Goal: Transaction & Acquisition: Purchase product/service

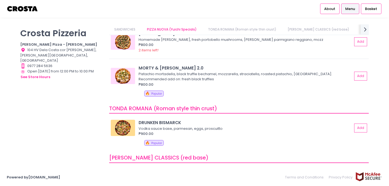
scroll to position [70, 0]
click at [360, 76] on button "Add" at bounding box center [361, 76] width 12 height 9
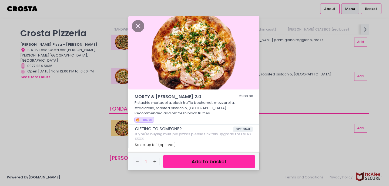
scroll to position [9, 0]
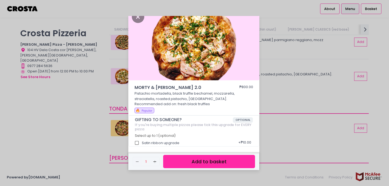
click at [191, 157] on button "Add to basket" at bounding box center [209, 161] width 92 height 13
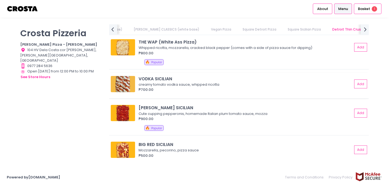
scroll to position [824, 0]
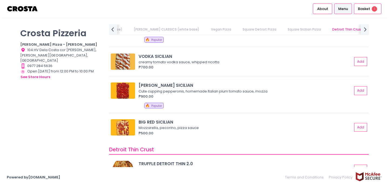
click at [163, 91] on div "Cute cupping pepperonis, homemade Italian plum tomato sauce, mozza" at bounding box center [245, 91] width 212 height 5
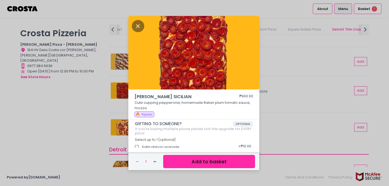
click at [181, 168] on div "Remove Created with Sketch. 1 Add Created with Sketch. Add to basket" at bounding box center [193, 161] width 131 height 17
click at [188, 162] on button "Add to basket" at bounding box center [209, 161] width 92 height 13
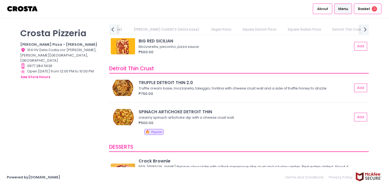
scroll to position [907, 0]
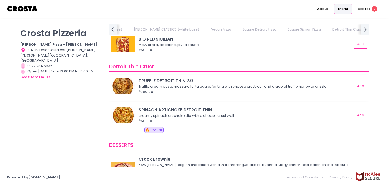
click at [168, 88] on div "Truffle cream base, mozzarella, taleggio, fontina with cheese crust wall and a …" at bounding box center [245, 86] width 212 height 5
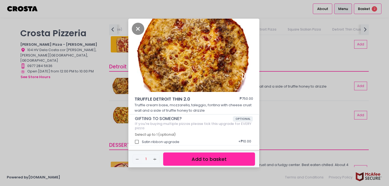
click at [270, 53] on div "TRUFFLE DETROIT THIN 2.0 ₱750.00 Truffle cream base, mozzarella, taleggio, font…" at bounding box center [194, 93] width 389 height 186
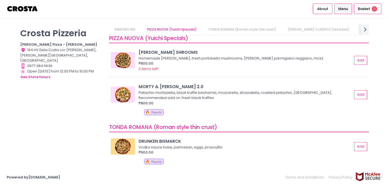
scroll to position [50, 0]
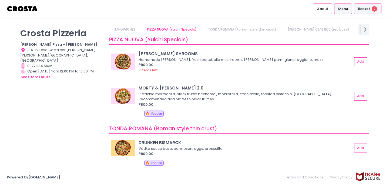
click at [358, 9] on div "Basket 2" at bounding box center [368, 9] width 28 height 11
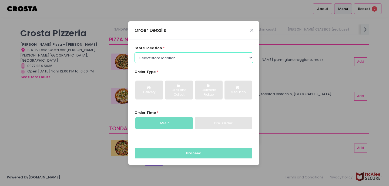
click at [210, 56] on select "Select store location [PERSON_NAME] Pizza - [PERSON_NAME] Pizza - [GEOGRAPHIC_D…" at bounding box center [194, 57] width 119 height 10
select select "65090bae48156caed44a5eb4"
click at [135, 52] on select "Select store location [PERSON_NAME] Pizza - [PERSON_NAME] Pizza - [GEOGRAPHIC_D…" at bounding box center [194, 57] width 119 height 10
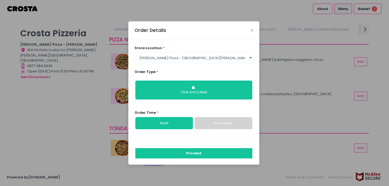
click at [210, 121] on link "Pre-Order" at bounding box center [224, 123] width 58 height 12
select select "[DATE]"
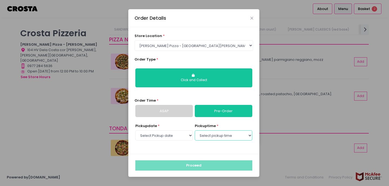
click at [214, 137] on select "Select pickup time 02:30 PM - 03:00 PM 03:00 PM - 03:30 PM 03:30 PM - 04:00 PM …" at bounding box center [224, 135] width 58 height 10
click at [184, 46] on select "Select store location [PERSON_NAME] Pizza - [PERSON_NAME] Pizza - [GEOGRAPHIC_D…" at bounding box center [194, 45] width 119 height 10
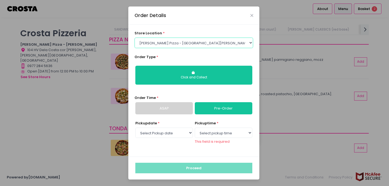
select select "5fabb2e53664a8677beaeb89"
click at [135, 48] on select "Select store location [PERSON_NAME] Pizza - [PERSON_NAME] Pizza - [GEOGRAPHIC_D…" at bounding box center [194, 43] width 119 height 10
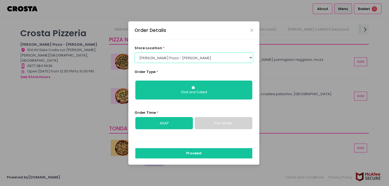
click at [228, 59] on select "Select store location [PERSON_NAME] Pizza - [PERSON_NAME] Pizza - [GEOGRAPHIC_D…" at bounding box center [194, 57] width 119 height 10
select select
click at [135, 52] on select "Select store location [PERSON_NAME] Pizza - [PERSON_NAME] Pizza - [GEOGRAPHIC_D…" at bounding box center [194, 57] width 119 height 10
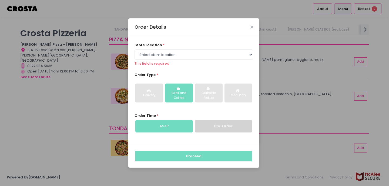
click at [183, 67] on div "store location * Select store location [PERSON_NAME] Pizza - [PERSON_NAME] Pizz…" at bounding box center [193, 90] width 131 height 108
click at [269, 79] on div "Order Details store location * Select store location [PERSON_NAME] Pizza - [PER…" at bounding box center [194, 93] width 389 height 186
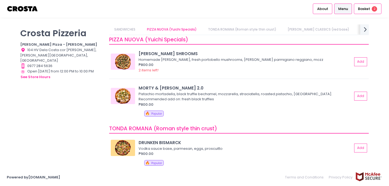
click at [363, 31] on icon "next Created with Sketch." at bounding box center [365, 29] width 8 height 8
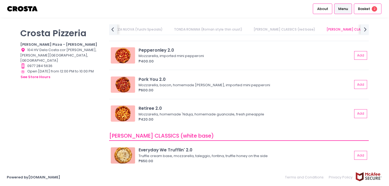
scroll to position [264, 0]
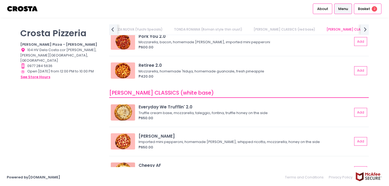
click at [46, 74] on button "see store hours" at bounding box center [35, 77] width 30 height 6
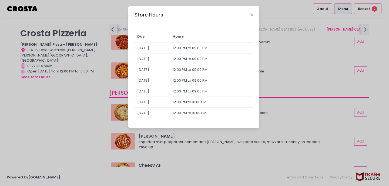
click at [276, 44] on div "Store Hours Day Hours [DATE] 12:00 PM to 09:00 PM [DATE] 12:00 PM to 09:00 PM […" at bounding box center [194, 93] width 389 height 186
